Goal: Task Accomplishment & Management: Manage account settings

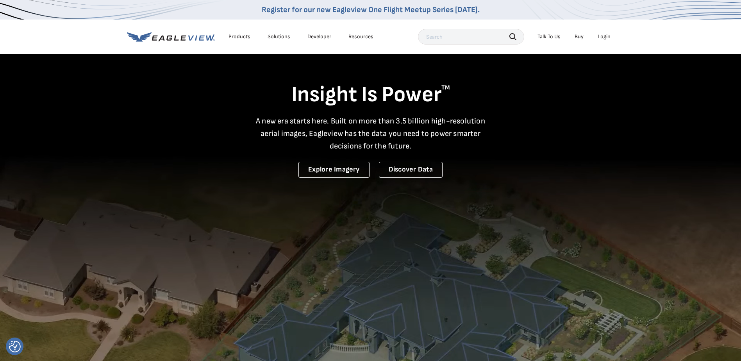
click at [603, 36] on div "Login" at bounding box center [604, 36] width 13 height 7
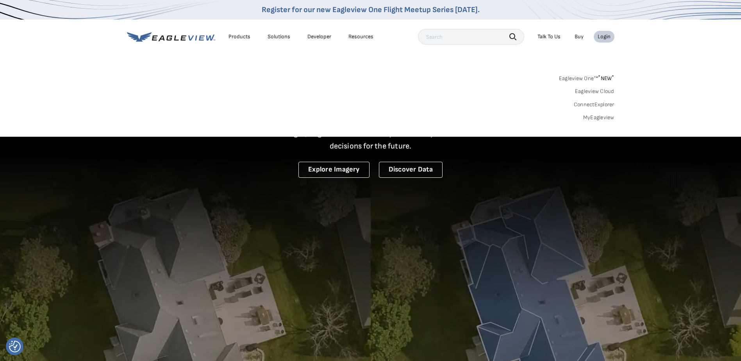
click at [603, 116] on link "MyEagleview" at bounding box center [598, 117] width 31 height 7
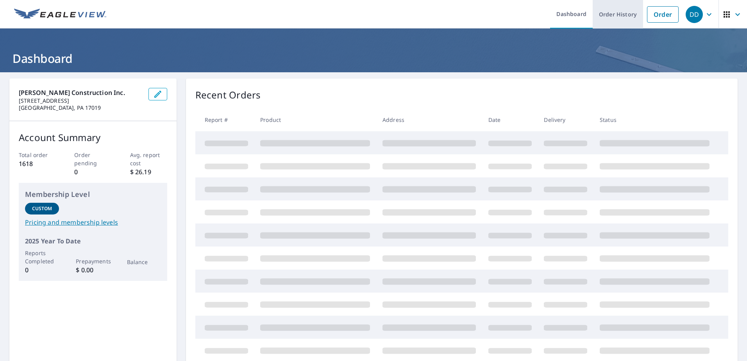
click at [610, 14] on link "Order History" at bounding box center [617, 14] width 50 height 29
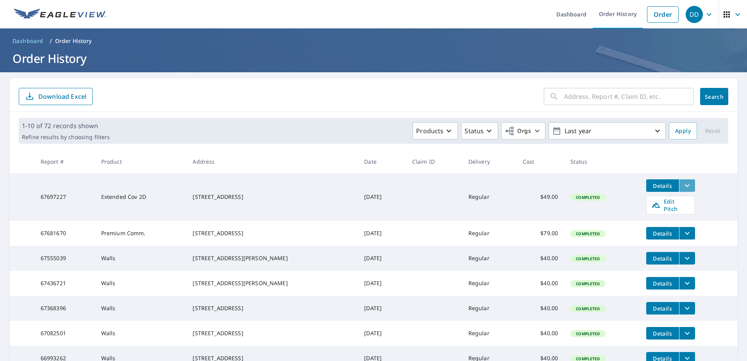
click at [682, 189] on icon "filesDropdownBtn-67697227" at bounding box center [686, 185] width 9 height 9
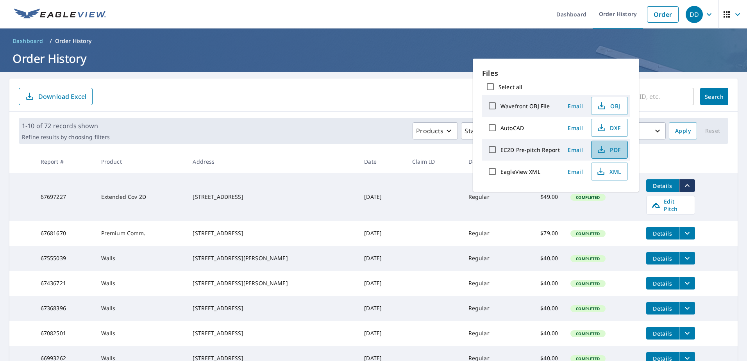
click at [603, 150] on icon "button" at bounding box center [600, 149] width 9 height 9
click at [394, 108] on div "​ Search Download Excel" at bounding box center [373, 95] width 728 height 33
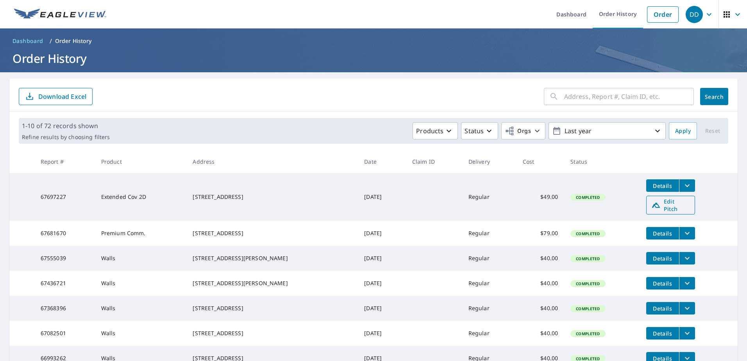
click at [673, 206] on span "Edit Pitch" at bounding box center [670, 205] width 39 height 15
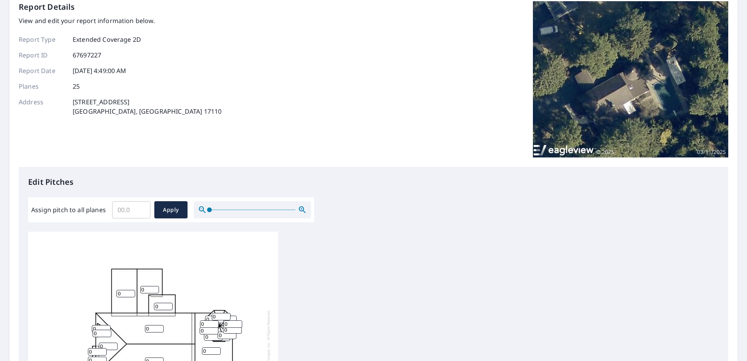
scroll to position [78, 0]
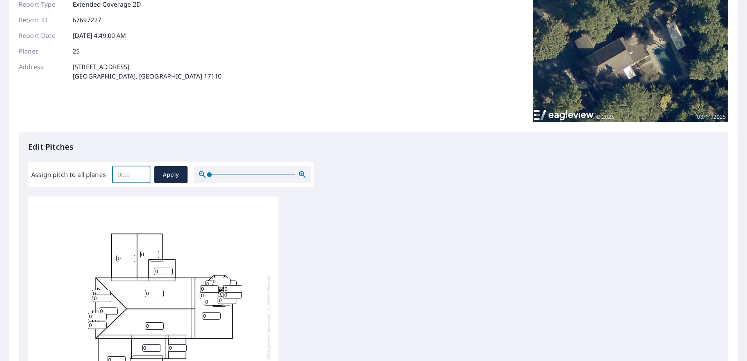
click at [130, 173] on input "Assign pitch to all planes" at bounding box center [131, 175] width 38 height 22
type input "5"
click at [170, 178] on span "Apply" at bounding box center [171, 175] width 21 height 10
type input "5"
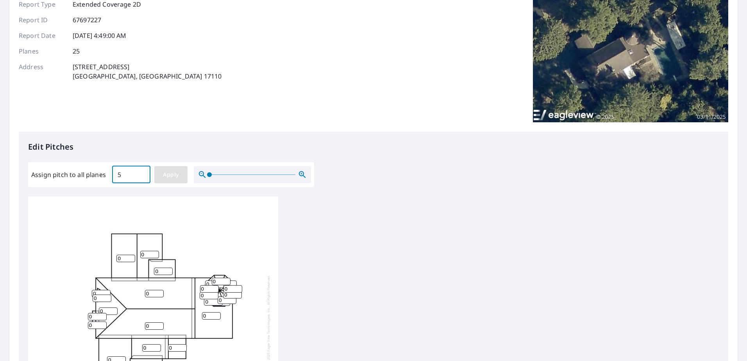
type input "5"
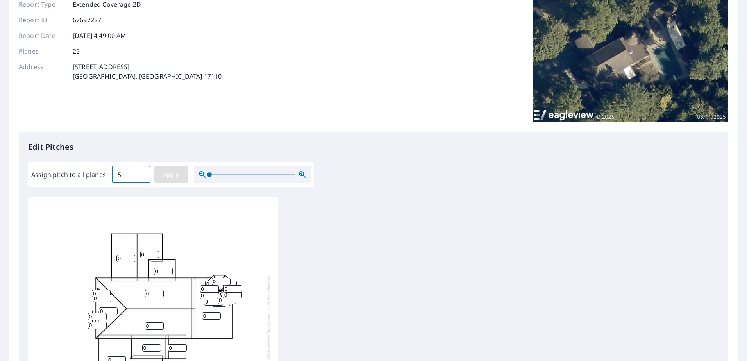
type input "5"
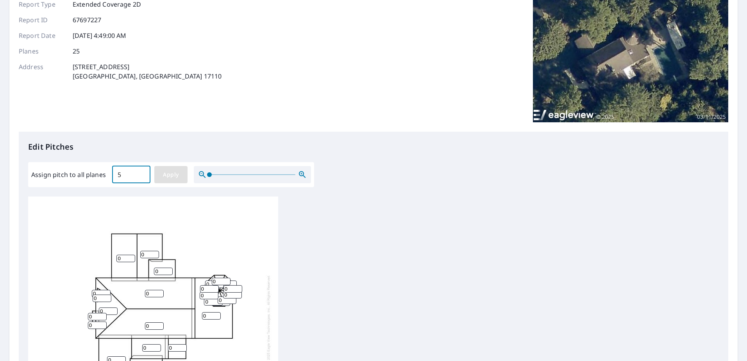
type input "5"
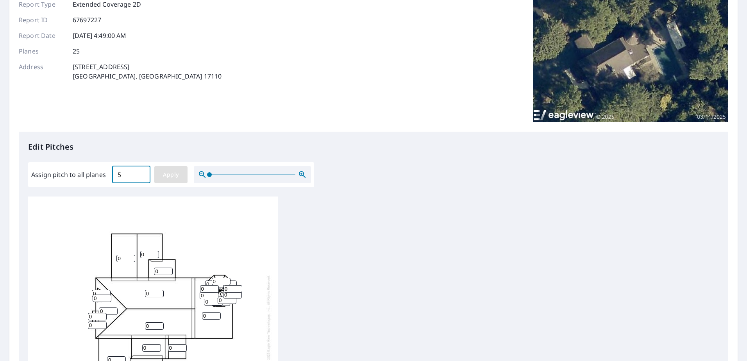
type input "5"
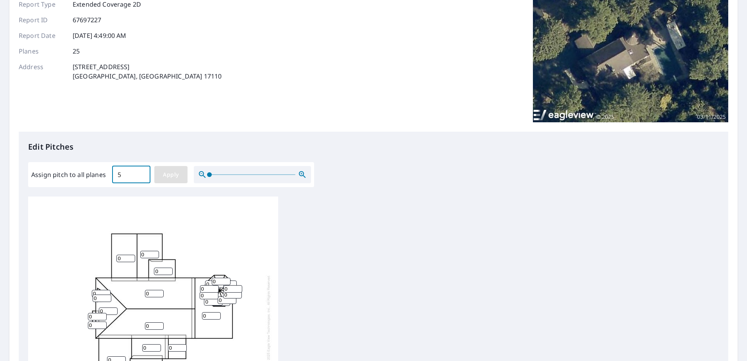
type input "5"
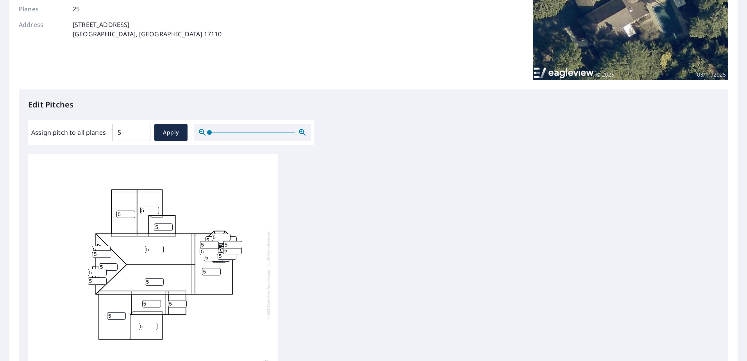
scroll to position [195, 0]
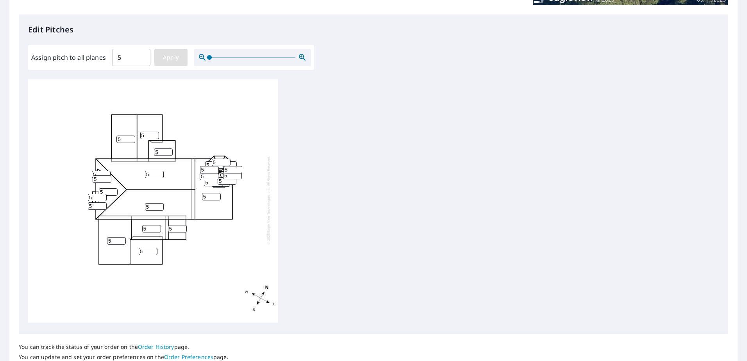
click at [168, 61] on span "Apply" at bounding box center [171, 58] width 21 height 10
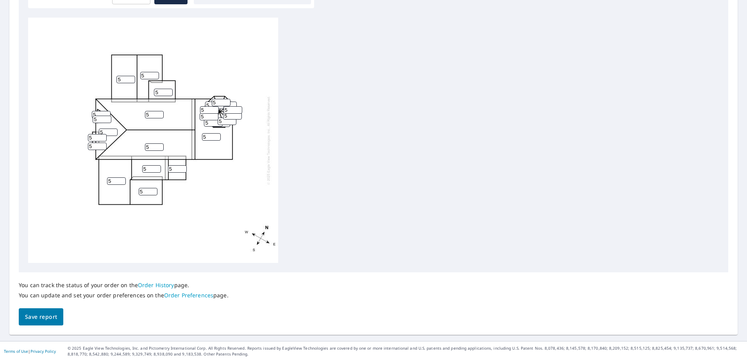
scroll to position [8, 0]
click at [42, 321] on span "Save report" at bounding box center [41, 317] width 32 height 10
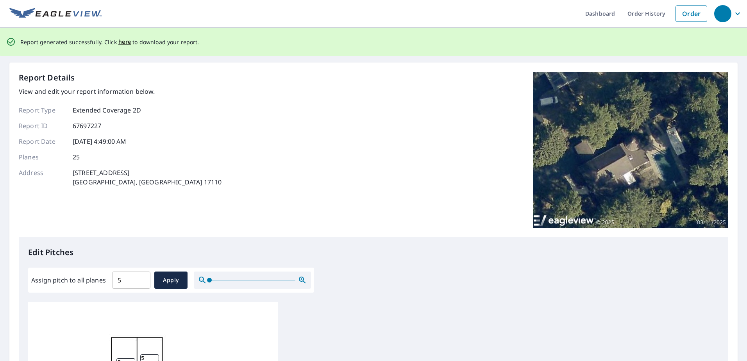
scroll to position [0, 0]
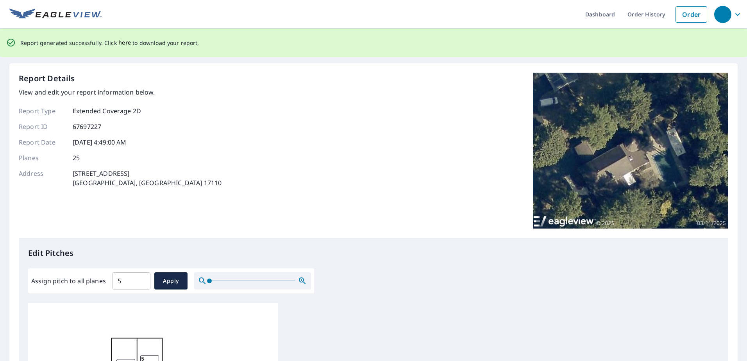
click at [119, 44] on span "here" at bounding box center [124, 43] width 13 height 10
